Goal: Task Accomplishment & Management: Complete application form

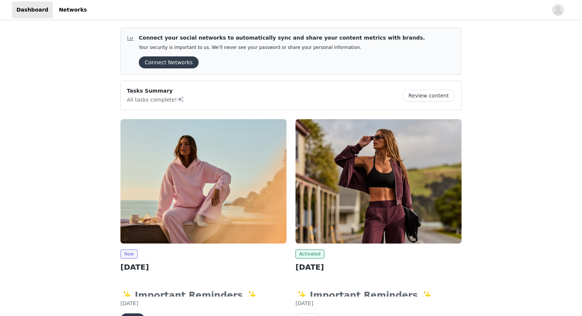
click at [140, 214] on img at bounding box center [203, 181] width 166 height 125
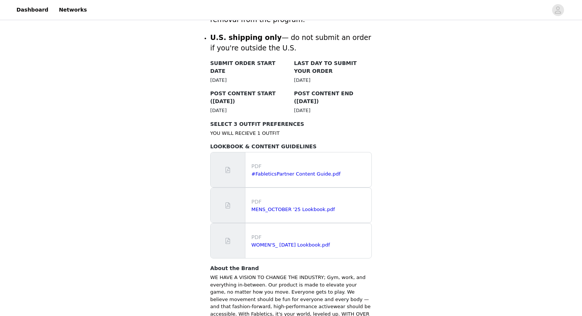
scroll to position [371, 0]
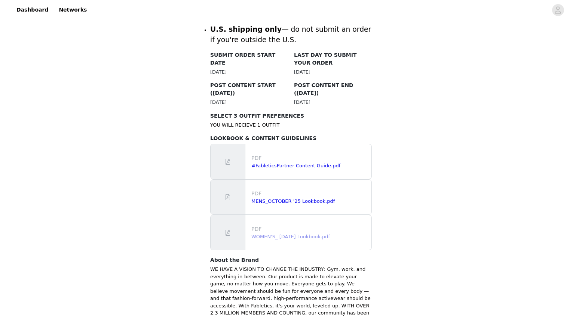
click at [281, 234] on link "WOMEN'S_ [DATE] Lookbook.pdf" at bounding box center [290, 237] width 79 height 6
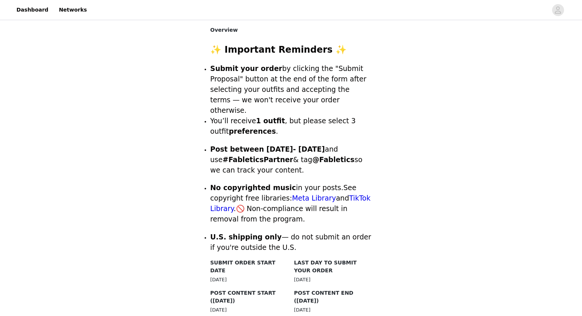
scroll to position [164, 0]
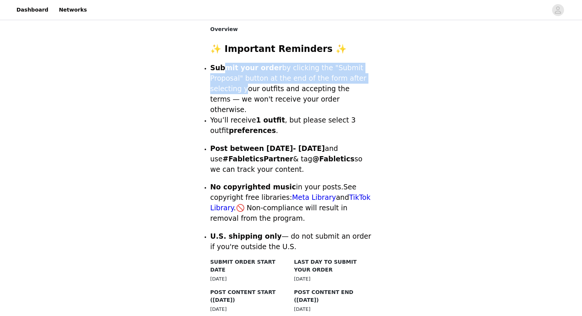
drag, startPoint x: 225, startPoint y: 68, endPoint x: 239, endPoint y: 87, distance: 23.6
click at [239, 87] on span "Submit your order by clicking the "Submit Proposal" button at the end of the fo…" at bounding box center [288, 89] width 156 height 50
click at [240, 88] on span "Submit your order by clicking the "Submit Proposal" button at the end of the fo…" at bounding box center [288, 89] width 156 height 50
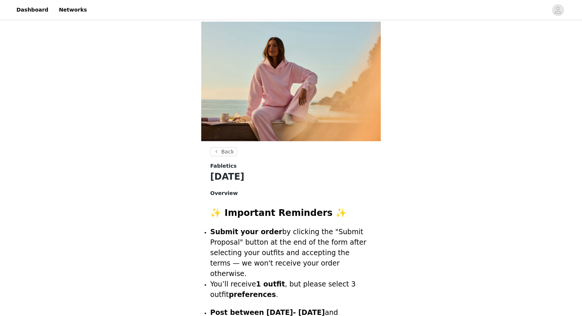
scroll to position [456, 0]
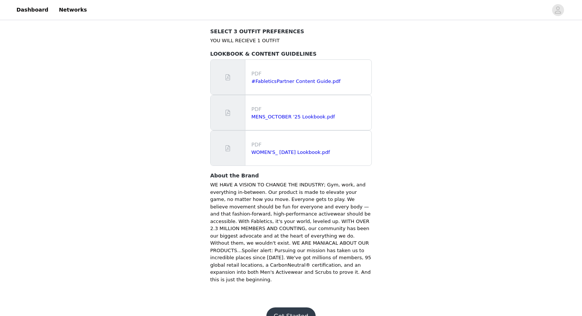
click at [285, 308] on button "Get Started" at bounding box center [291, 317] width 50 height 18
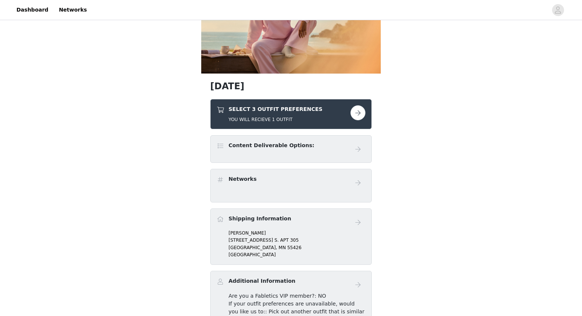
scroll to position [65, 0]
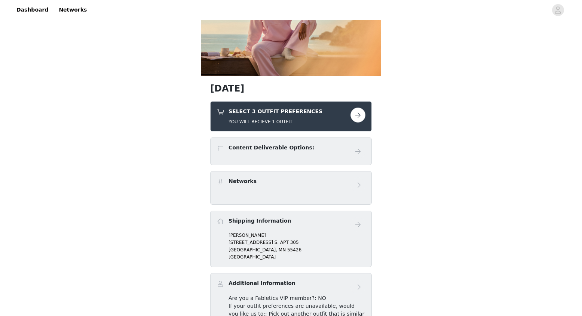
click at [356, 112] on button "button" at bounding box center [357, 115] width 15 height 15
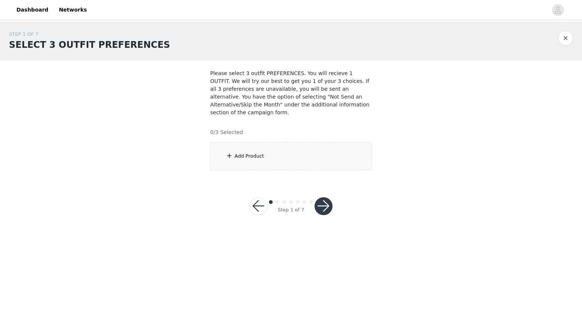
click at [284, 163] on div "Add Product" at bounding box center [291, 156] width 162 height 28
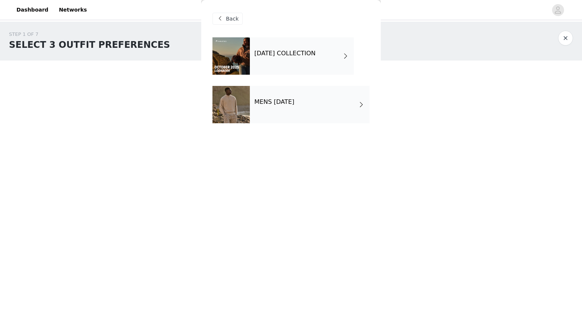
click at [330, 65] on div "[DATE] COLLECTION" at bounding box center [302, 55] width 104 height 37
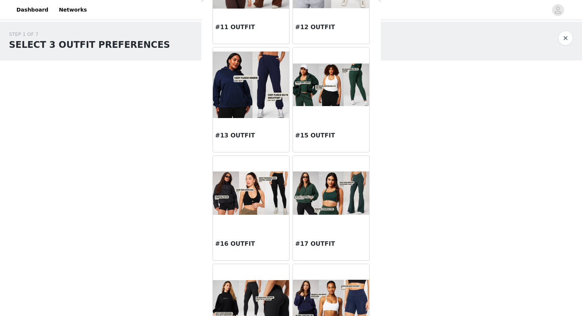
scroll to position [804, 0]
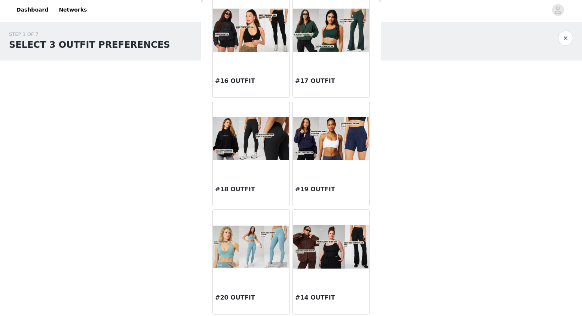
click at [234, 134] on img at bounding box center [251, 138] width 76 height 43
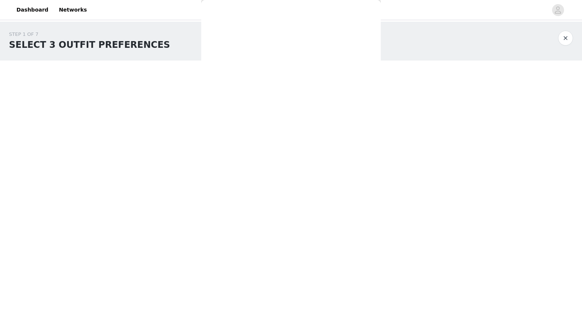
scroll to position [0, 0]
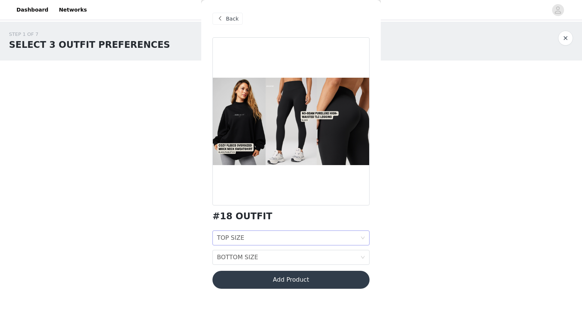
click at [297, 239] on div "TOP SIZE TOP SIZE" at bounding box center [288, 238] width 143 height 14
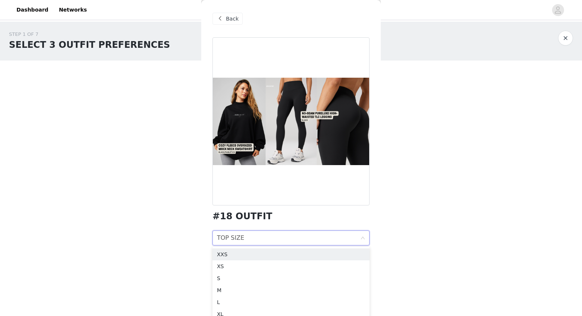
scroll to position [24, 0]
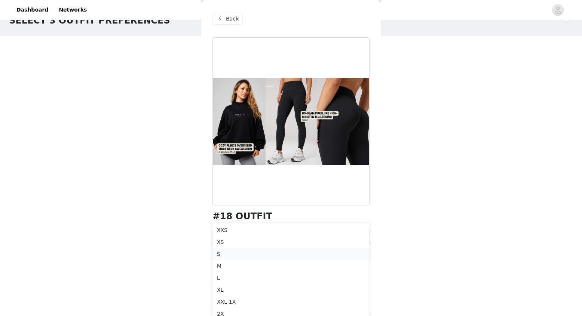
click at [290, 251] on div "S" at bounding box center [291, 254] width 148 height 8
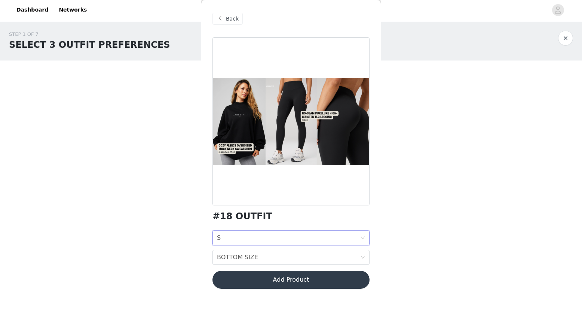
scroll to position [0, 0]
click at [290, 256] on div "BOTTOM SIZE BOTTOM SIZE" at bounding box center [288, 258] width 143 height 14
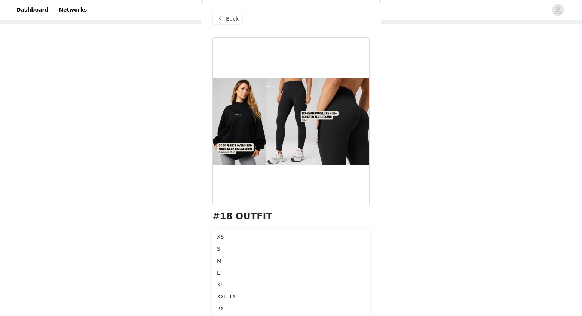
scroll to position [34, 0]
click at [279, 236] on div "XS" at bounding box center [291, 240] width 148 height 8
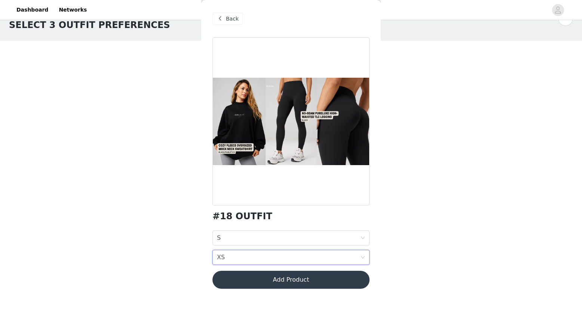
scroll to position [0, 0]
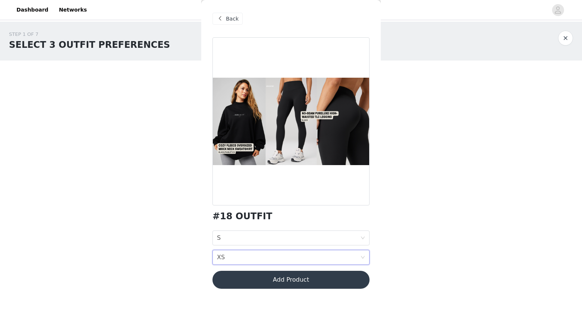
click at [282, 281] on button "Add Product" at bounding box center [290, 280] width 157 height 18
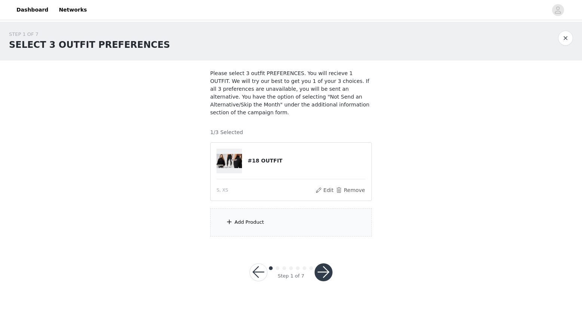
click at [255, 226] on div "Add Product" at bounding box center [291, 223] width 162 height 28
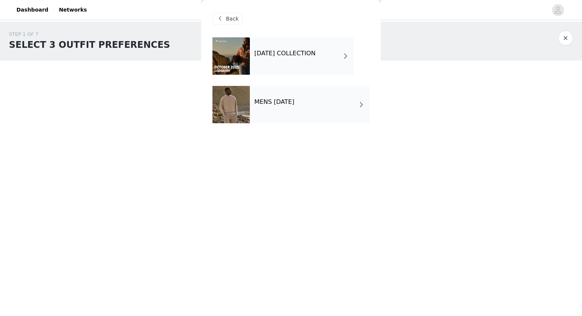
click at [316, 54] on h4 "[DATE] COLLECTION" at bounding box center [284, 53] width 61 height 7
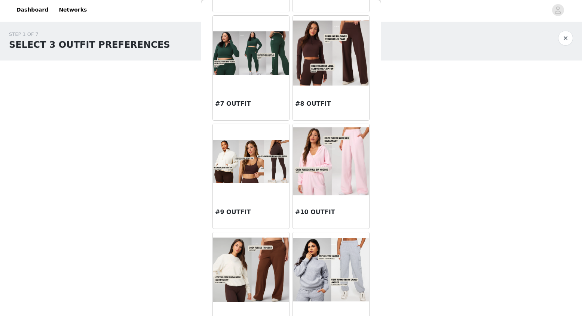
scroll to position [331, 0]
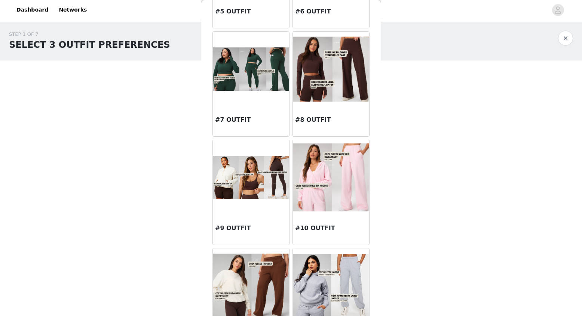
click at [252, 185] on img at bounding box center [251, 177] width 76 height 43
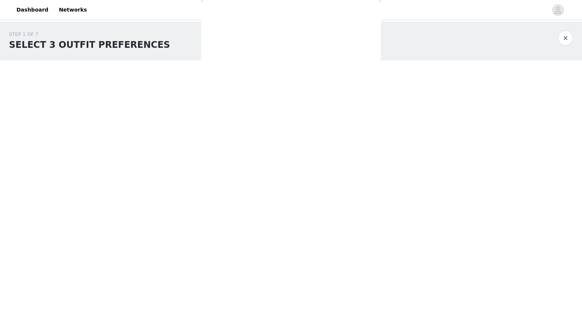
scroll to position [0, 0]
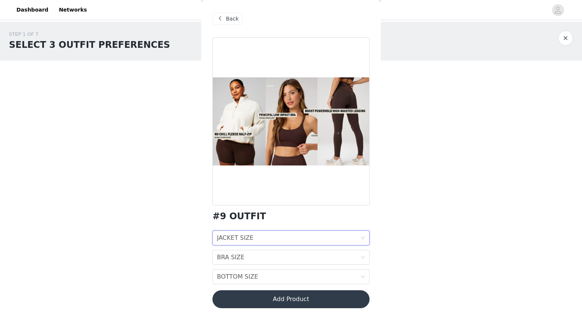
click at [300, 238] on div "JACKET SIZE JACKET SIZE" at bounding box center [288, 238] width 143 height 14
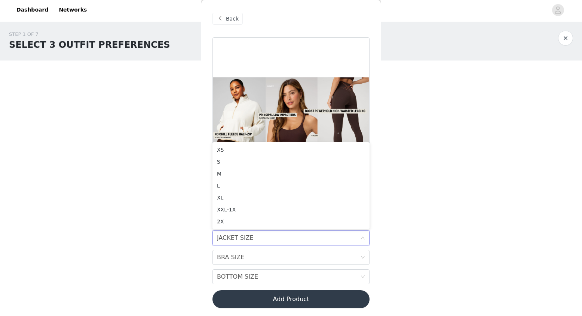
drag, startPoint x: 237, startPoint y: 160, endPoint x: 137, endPoint y: 136, distance: 102.7
click at [137, 136] on body "Dashboard Networks STEP 1 OF 7 SELECT 3 OUTFIT PREFERENCES Please select 3 outf…" at bounding box center [291, 158] width 582 height 316
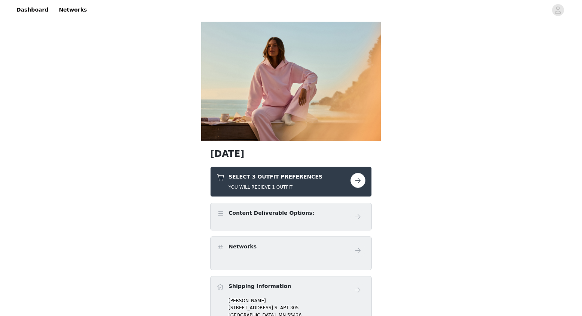
click at [356, 178] on button "button" at bounding box center [357, 180] width 15 height 15
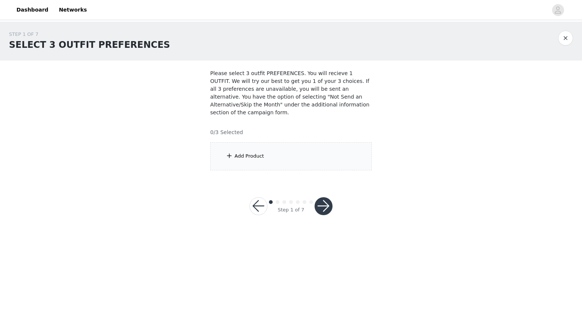
click at [241, 152] on div "Add Product" at bounding box center [291, 156] width 162 height 28
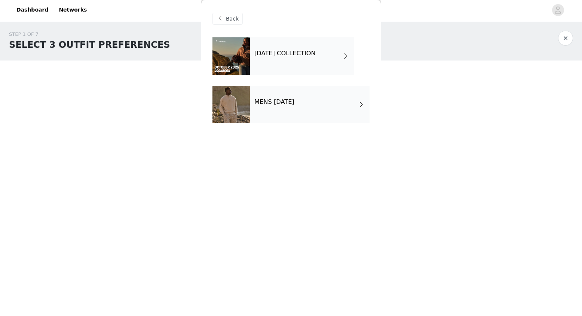
click at [313, 64] on div "[DATE] COLLECTION" at bounding box center [302, 55] width 104 height 37
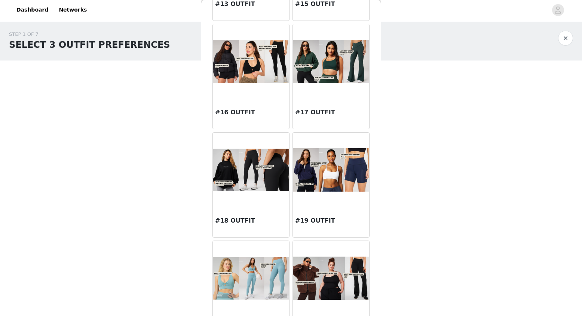
scroll to position [773, 0]
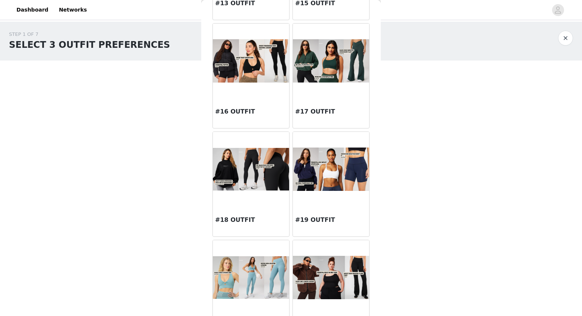
click at [248, 216] on h3 "#18 OUTFIT" at bounding box center [251, 220] width 72 height 9
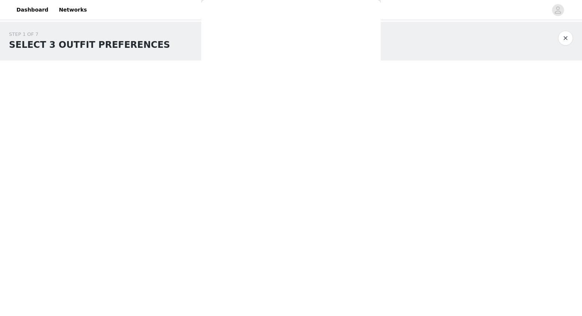
scroll to position [0, 0]
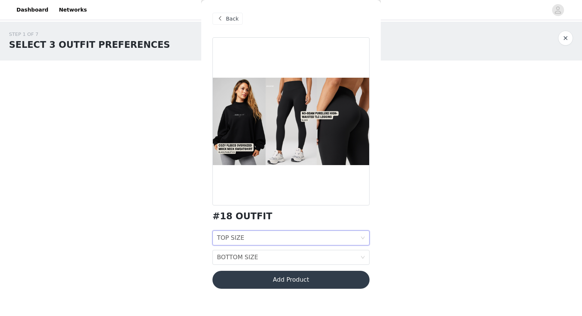
click at [263, 240] on div "TOP SIZE TOP SIZE" at bounding box center [288, 238] width 143 height 14
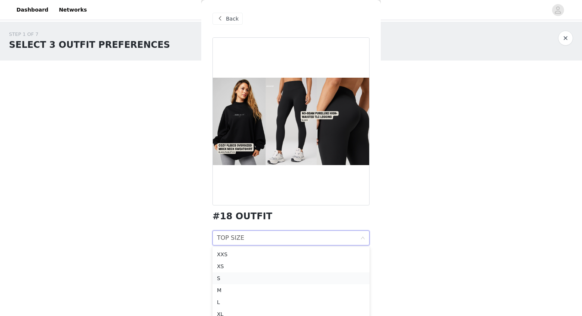
drag, startPoint x: 257, startPoint y: 272, endPoint x: 243, endPoint y: 277, distance: 14.3
click at [243, 277] on ul "XXS XS S M L XL XXL-1X 2X 3X" at bounding box center [290, 293] width 157 height 93
click at [243, 277] on div "S" at bounding box center [291, 278] width 148 height 8
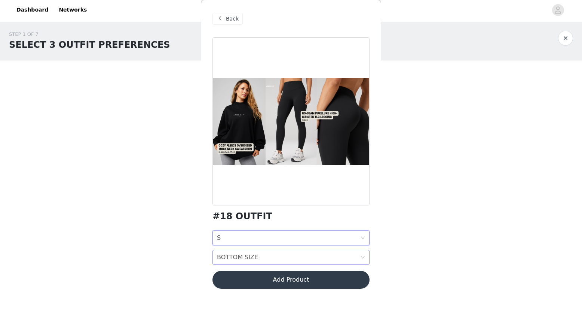
click at [264, 256] on div "BOTTOM SIZE BOTTOM SIZE" at bounding box center [288, 258] width 143 height 14
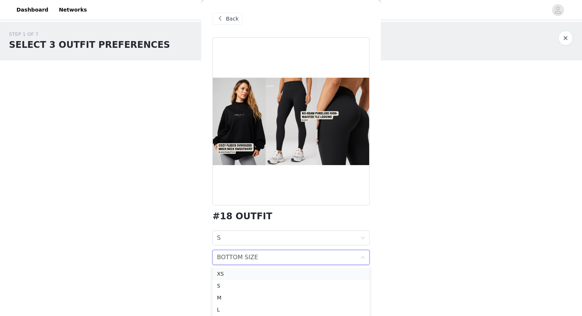
click at [258, 270] on div "XS" at bounding box center [291, 274] width 148 height 8
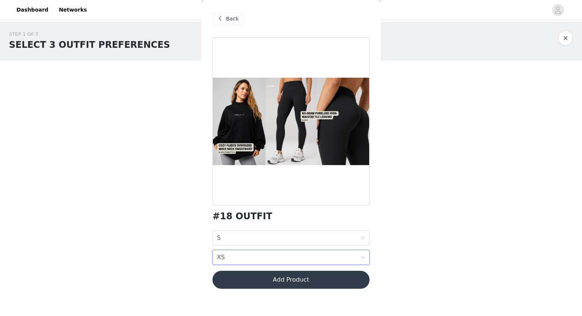
click at [295, 283] on button "Add Product" at bounding box center [290, 280] width 157 height 18
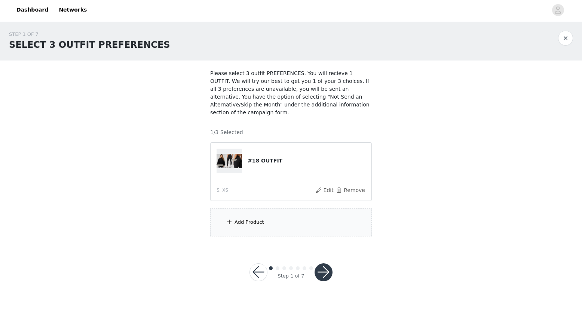
click at [286, 220] on div "Add Product" at bounding box center [291, 223] width 162 height 28
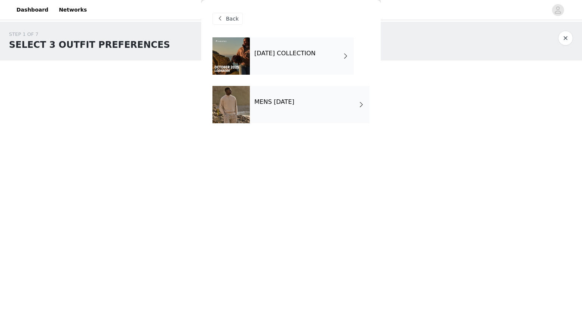
click at [316, 53] on h4 "[DATE] COLLECTION" at bounding box center [284, 53] width 61 height 7
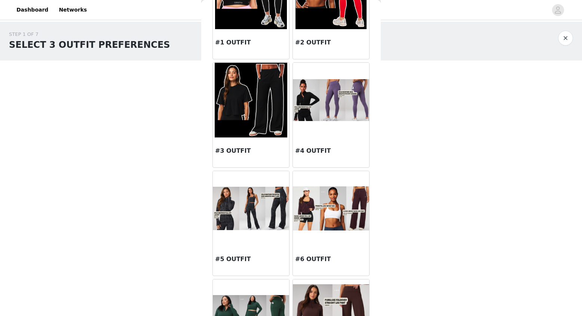
scroll to position [79, 0]
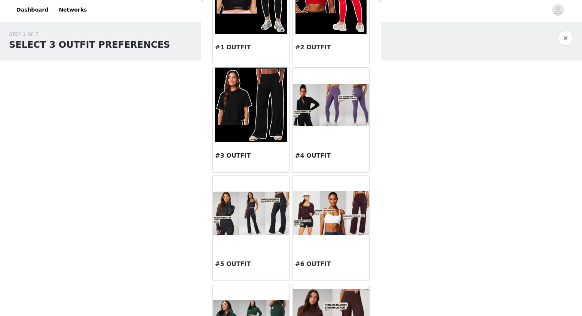
click at [319, 142] on div at bounding box center [331, 105] width 76 height 75
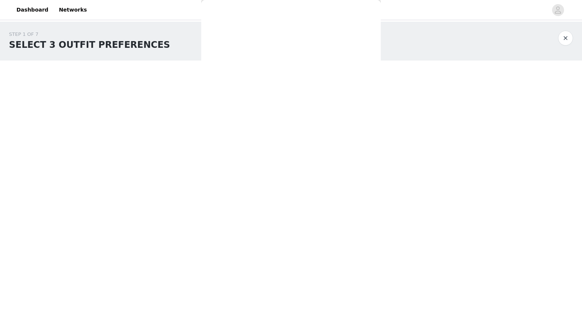
scroll to position [0, 0]
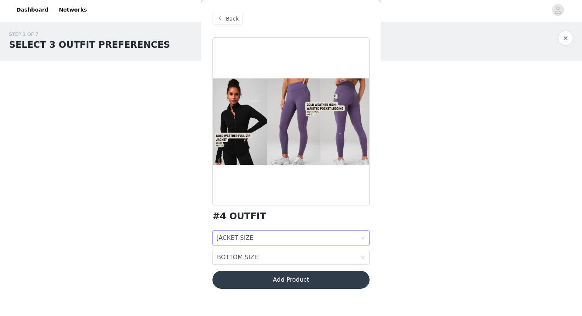
click at [280, 241] on div "JACKET SIZE JACKET SIZE" at bounding box center [288, 238] width 143 height 14
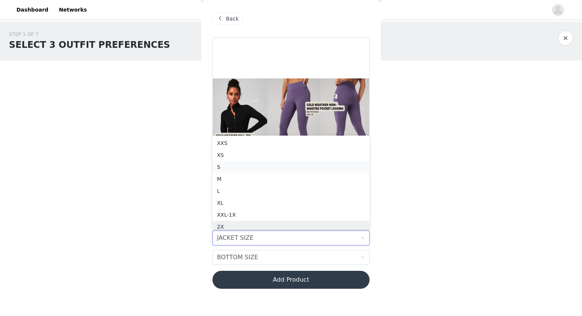
scroll to position [4, 0]
click at [224, 163] on div "S" at bounding box center [291, 163] width 148 height 8
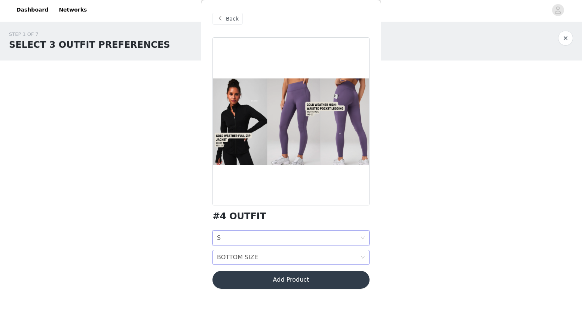
click at [232, 259] on div "BOTTOM SIZE" at bounding box center [237, 258] width 41 height 14
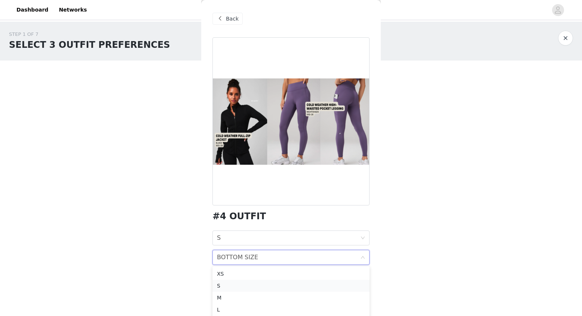
click at [232, 284] on div "S" at bounding box center [291, 286] width 148 height 8
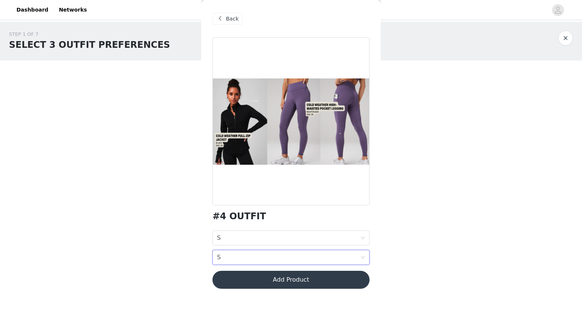
click at [237, 284] on button "Add Product" at bounding box center [290, 280] width 157 height 18
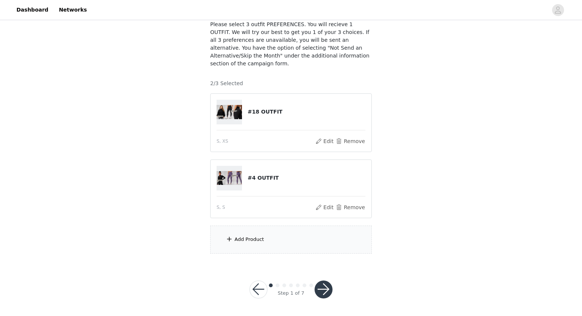
scroll to position [49, 0]
click at [231, 241] on span at bounding box center [228, 239] width 7 height 9
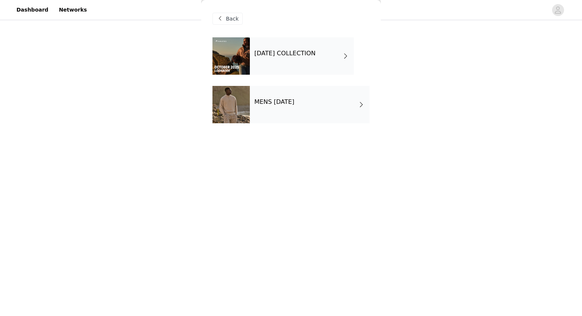
click at [316, 57] on h4 "[DATE] COLLECTION" at bounding box center [284, 53] width 61 height 7
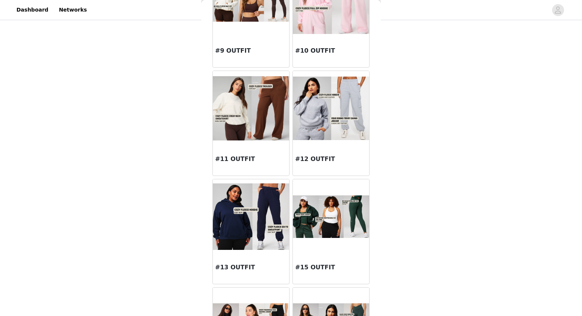
scroll to position [357, 0]
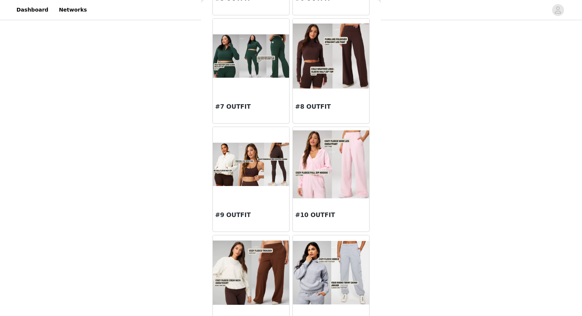
click at [243, 168] on img at bounding box center [251, 164] width 76 height 43
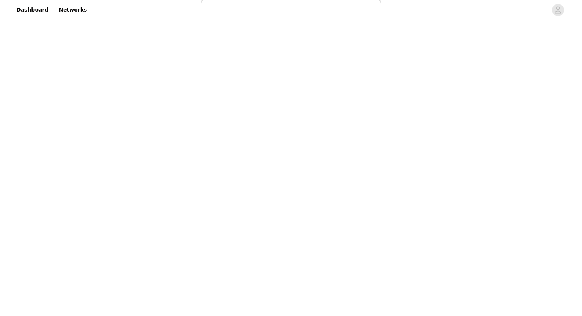
scroll to position [1, 0]
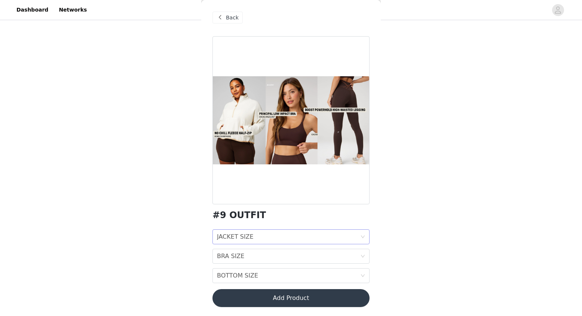
click at [248, 238] on div "JACKET SIZE" at bounding box center [235, 237] width 37 height 14
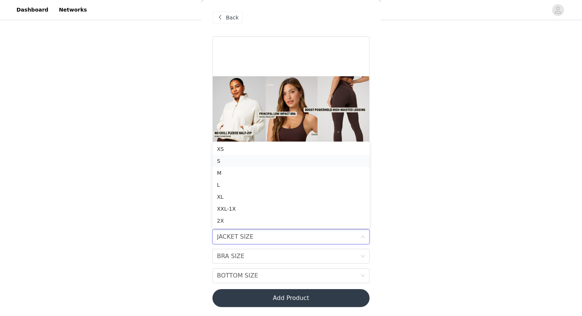
click at [229, 161] on div "S" at bounding box center [291, 161] width 148 height 8
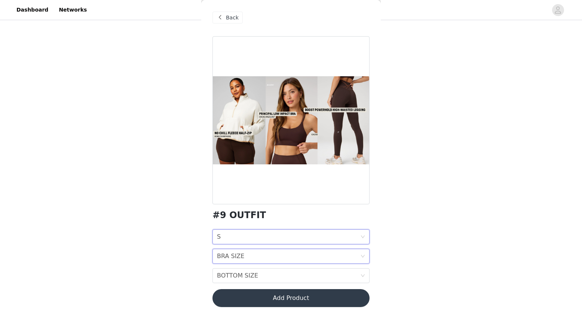
click at [238, 258] on div "BRA SIZE" at bounding box center [230, 256] width 27 height 14
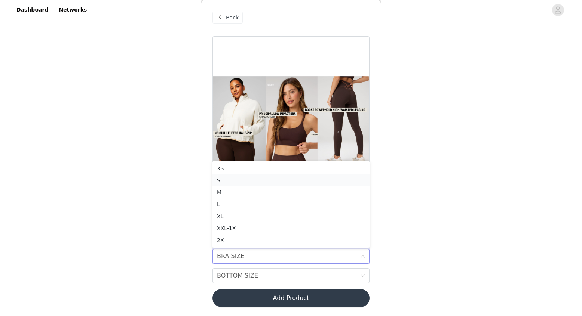
click at [227, 178] on div "S" at bounding box center [291, 180] width 148 height 8
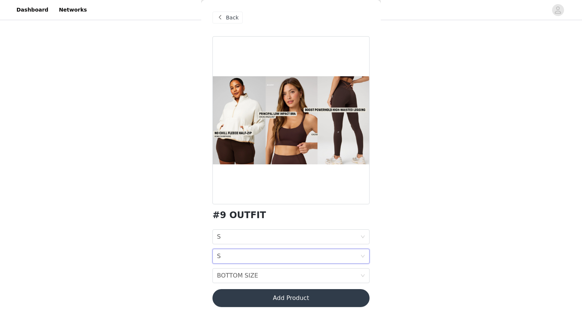
click at [236, 259] on div "BRA SIZE S" at bounding box center [288, 256] width 143 height 14
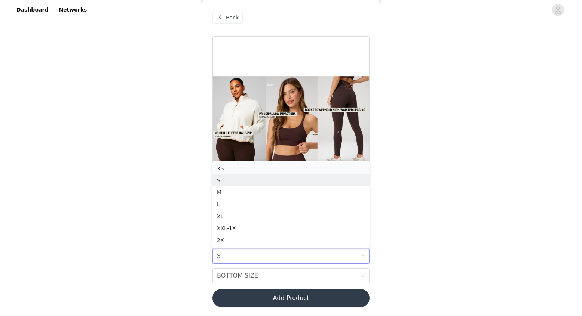
click at [216, 169] on li "XS" at bounding box center [290, 169] width 157 height 12
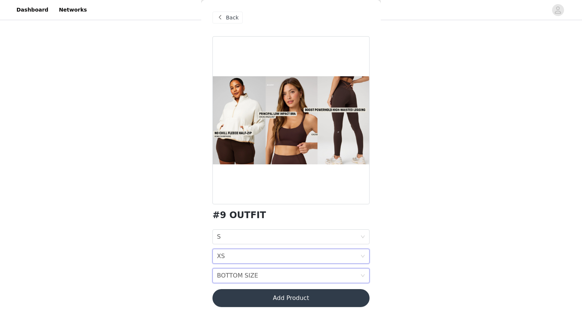
click at [237, 276] on div "BOTTOM SIZE" at bounding box center [237, 276] width 41 height 14
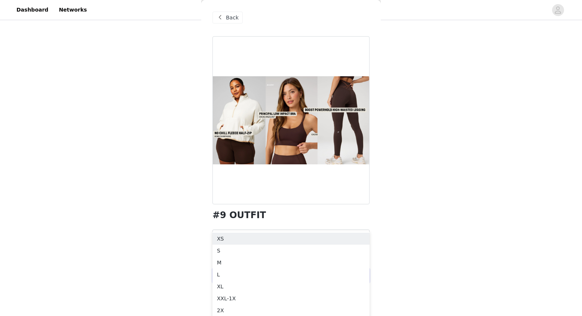
scroll to position [102, 0]
click at [258, 250] on div "S" at bounding box center [291, 252] width 148 height 8
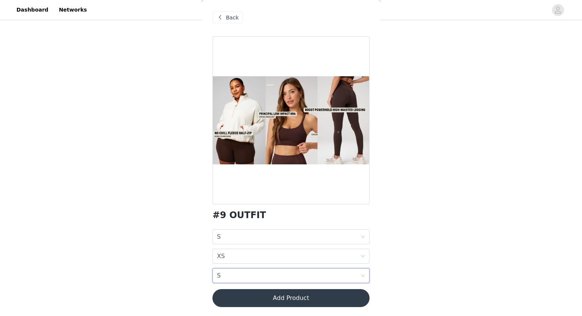
scroll to position [49, 0]
click at [293, 298] on button "Add Product" at bounding box center [290, 298] width 157 height 18
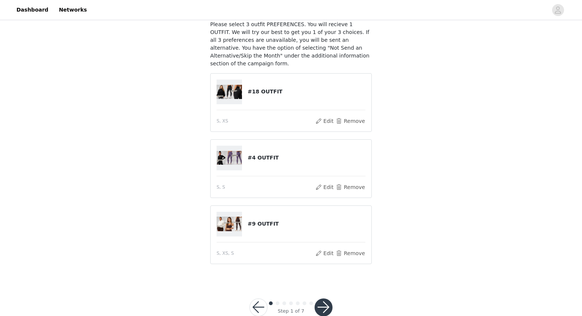
click at [326, 308] on button "button" at bounding box center [323, 308] width 18 height 18
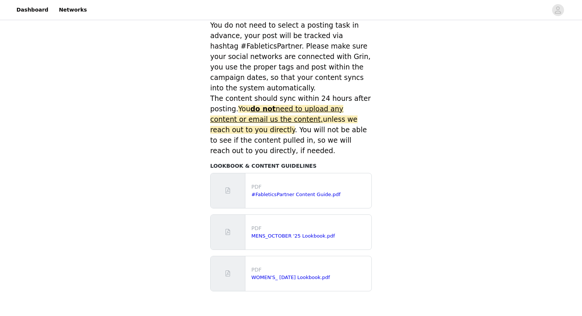
scroll to position [320, 0]
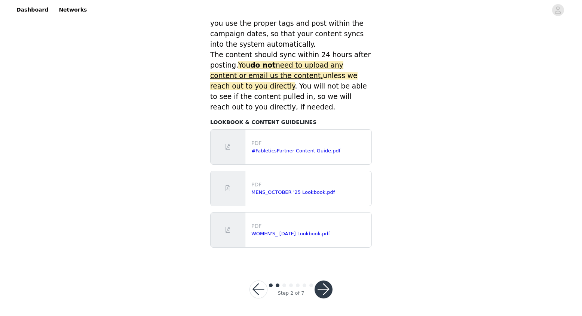
click at [322, 286] on button "button" at bounding box center [323, 290] width 18 height 18
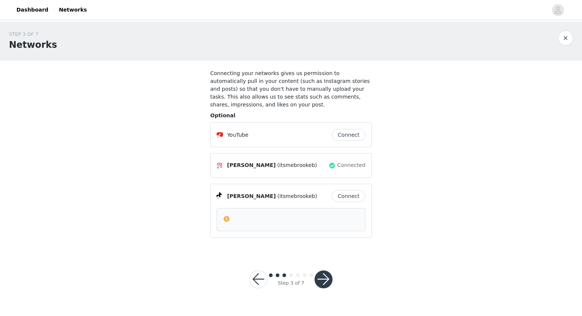
click at [323, 280] on button "button" at bounding box center [323, 280] width 18 height 18
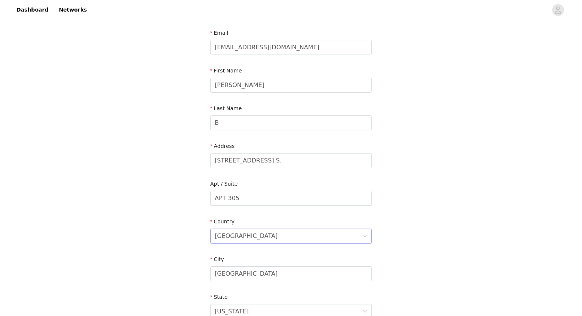
scroll to position [193, 0]
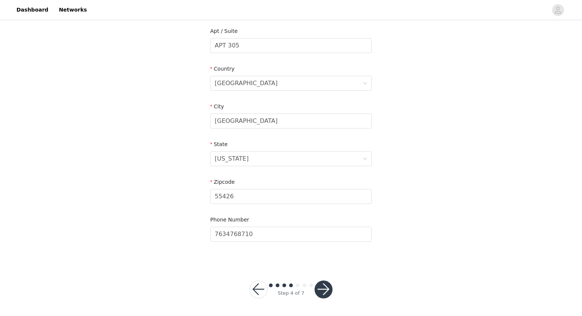
click at [323, 288] on button "button" at bounding box center [323, 290] width 18 height 18
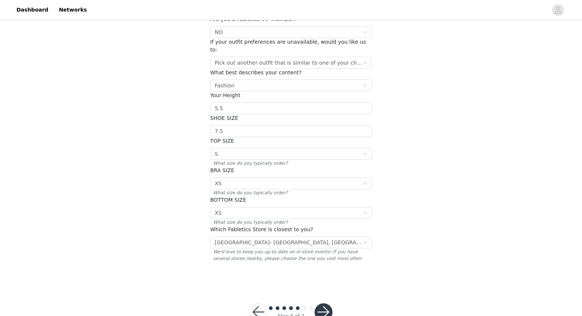
scroll to position [86, 0]
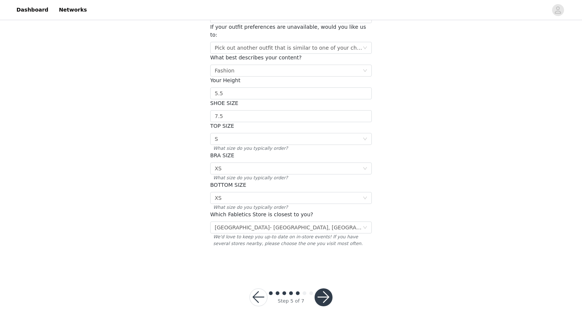
click at [324, 291] on button "button" at bounding box center [323, 298] width 18 height 18
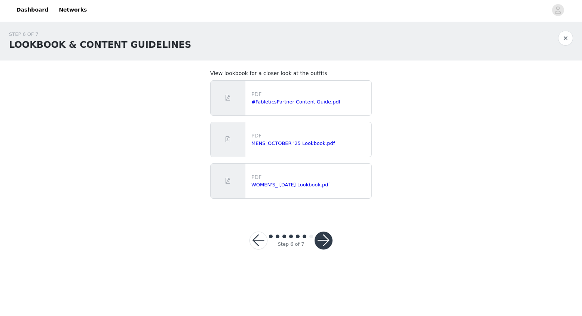
click at [322, 247] on button "button" at bounding box center [323, 241] width 18 height 18
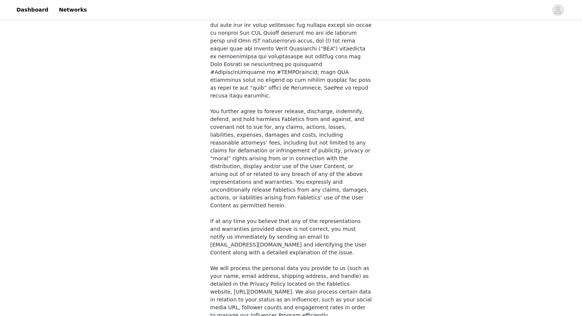
scroll to position [532, 0]
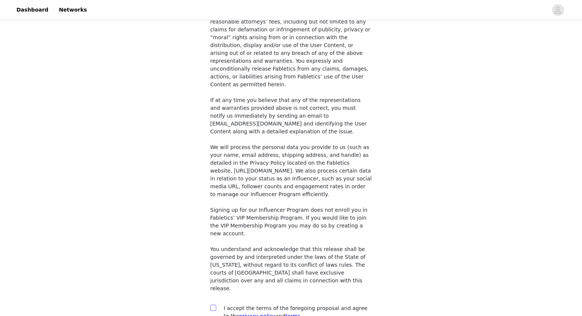
click at [215, 305] on input "checkbox" at bounding box center [212, 307] width 5 height 5
checkbox input "true"
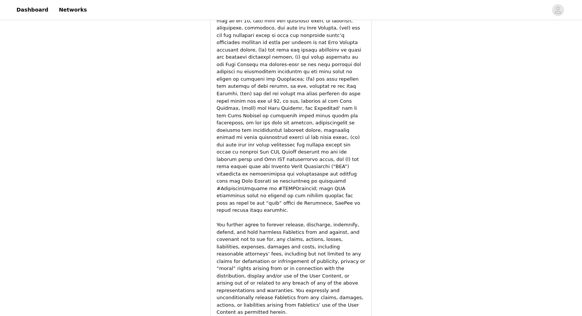
scroll to position [1069, 0]
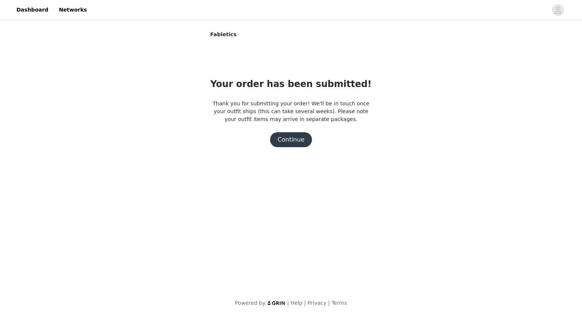
scroll to position [0, 0]
click at [291, 132] on button "Continue" at bounding box center [291, 139] width 42 height 15
click at [291, 140] on button "Continue" at bounding box center [291, 139] width 42 height 15
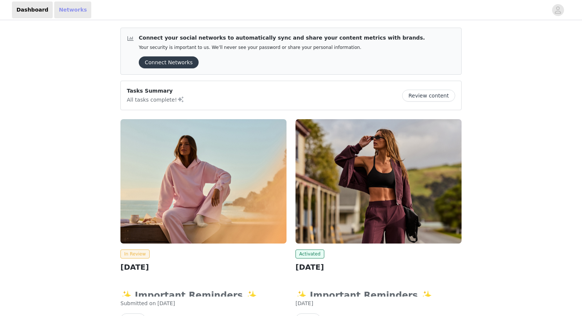
click at [61, 18] on link "Networks" at bounding box center [72, 9] width 37 height 17
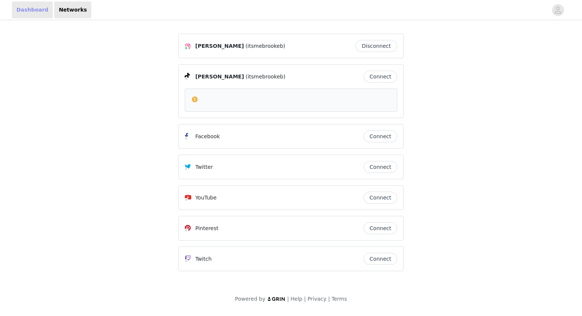
click at [40, 12] on link "Dashboard" at bounding box center [32, 9] width 41 height 17
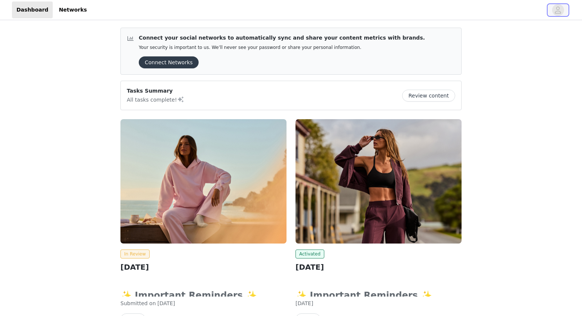
click at [555, 15] on icon "avatar" at bounding box center [557, 10] width 7 height 12
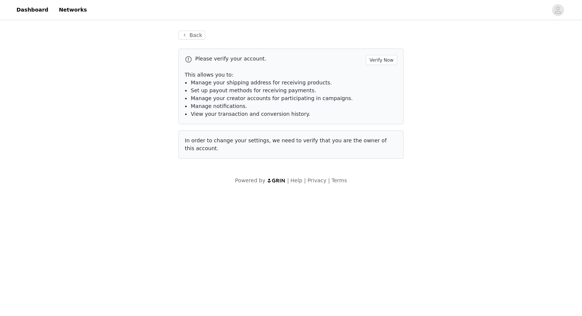
click at [475, 59] on div "Back Please verify your account. Verify Now This allows you to: Manage your shi…" at bounding box center [291, 108] width 582 height 172
click at [198, 36] on button "Back" at bounding box center [191, 35] width 27 height 9
